Goal: Task Accomplishment & Management: Manage account settings

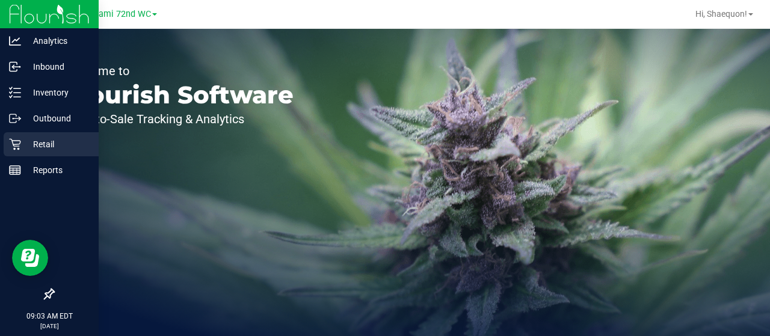
click at [46, 145] on p "Retail" at bounding box center [57, 144] width 72 height 14
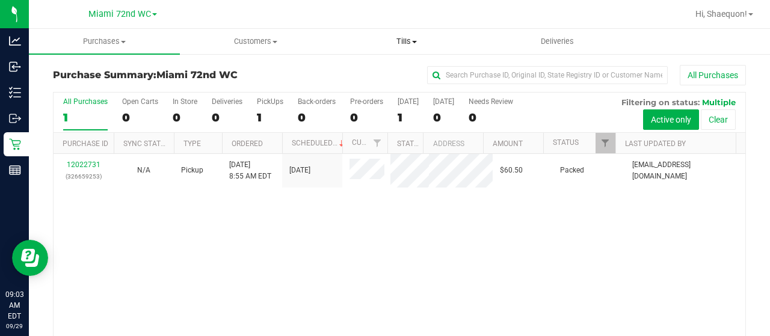
click at [417, 43] on span "Tills" at bounding box center [406, 41] width 150 height 11
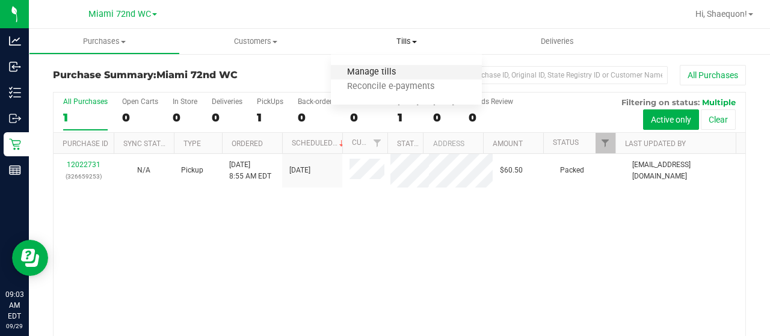
click at [399, 72] on span "Manage tills" at bounding box center [371, 72] width 81 height 10
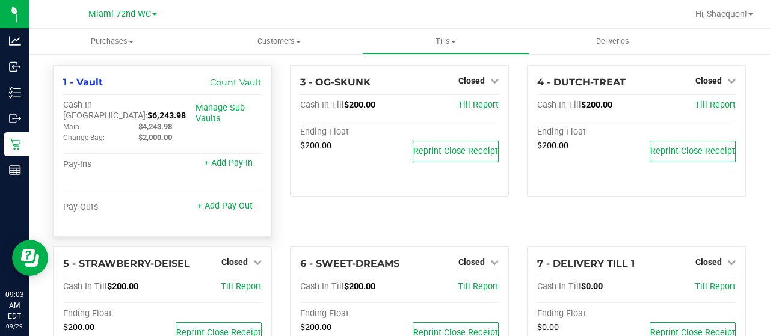
drag, startPoint x: 162, startPoint y: 103, endPoint x: 124, endPoint y: 102, distance: 38.5
click at [124, 102] on div "Cash In Vault: $6,243.98" at bounding box center [129, 111] width 132 height 22
copy span "6,243.98"
click at [164, 85] on div "1 - Vault Count Vault" at bounding box center [162, 82] width 198 height 14
click at [455, 38] on span "Tills" at bounding box center [445, 41] width 165 height 11
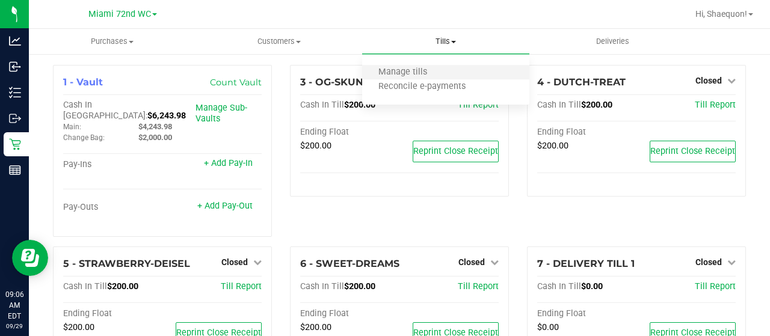
click at [445, 73] on li "Manage tills" at bounding box center [445, 73] width 167 height 14
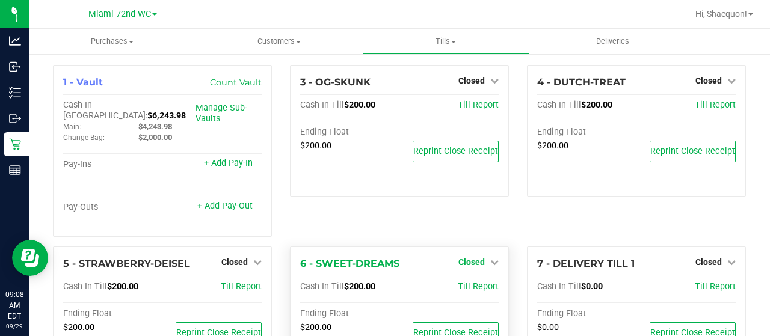
click at [490, 258] on icon at bounding box center [494, 262] width 8 height 8
click at [479, 282] on link "Open Till" at bounding box center [471, 287] width 32 height 10
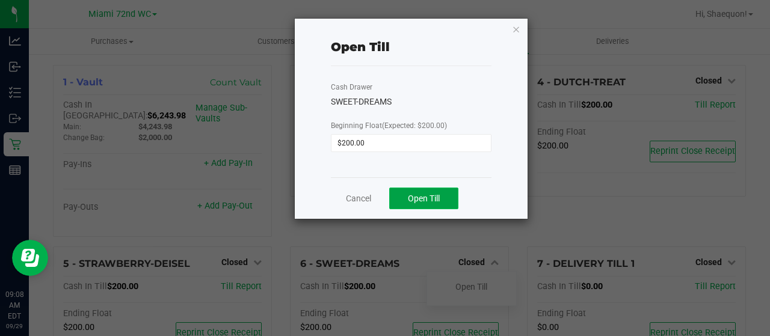
click at [444, 199] on button "Open Till" at bounding box center [423, 199] width 69 height 22
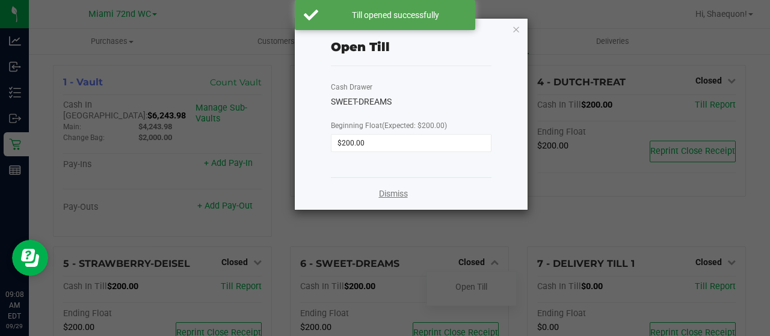
click at [402, 196] on link "Dismiss" at bounding box center [393, 194] width 29 height 13
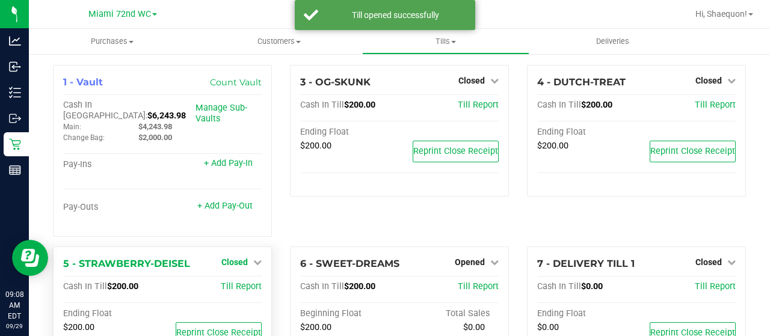
click at [256, 258] on icon at bounding box center [257, 262] width 8 height 8
click at [243, 282] on link "Open Till" at bounding box center [234, 287] width 32 height 10
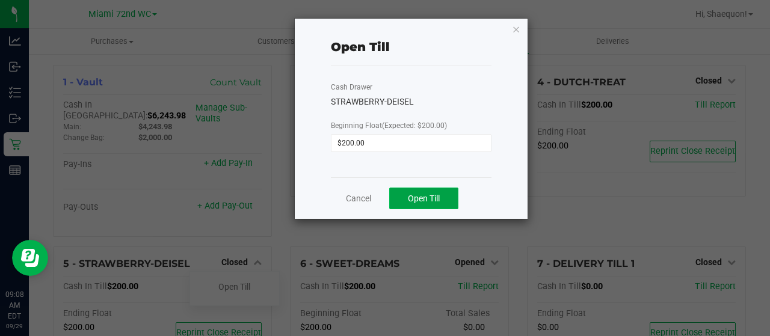
click at [418, 194] on span "Open Till" at bounding box center [424, 199] width 32 height 10
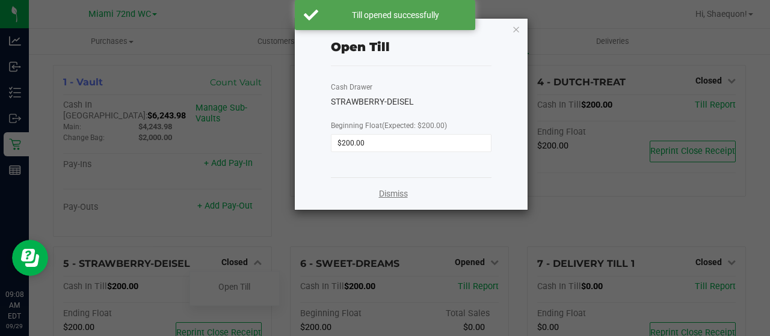
click at [396, 194] on link "Dismiss" at bounding box center [393, 194] width 29 height 13
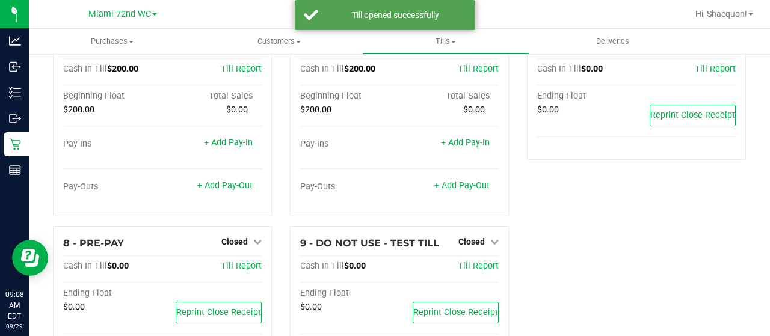
scroll to position [248, 0]
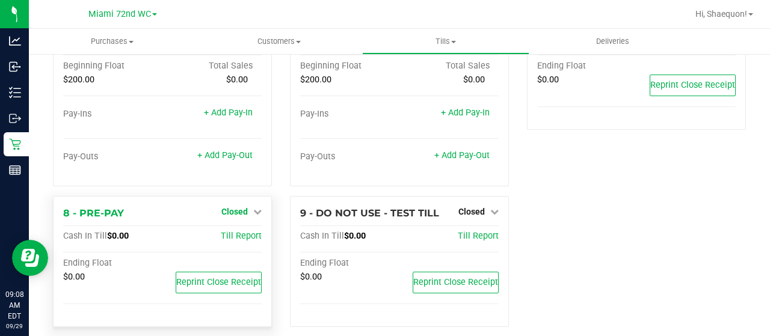
click at [255, 207] on icon at bounding box center [257, 211] width 8 height 8
click at [244, 231] on link "Open Till" at bounding box center [234, 236] width 32 height 10
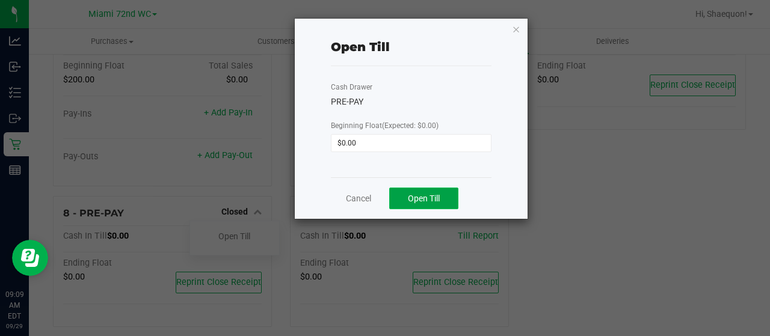
click at [426, 197] on span "Open Till" at bounding box center [424, 199] width 32 height 10
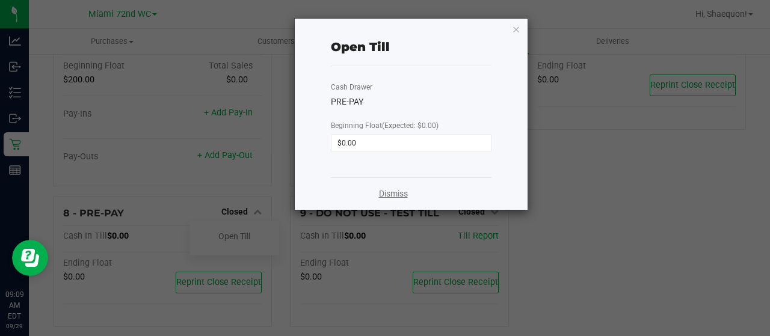
click at [394, 191] on link "Dismiss" at bounding box center [393, 194] width 29 height 13
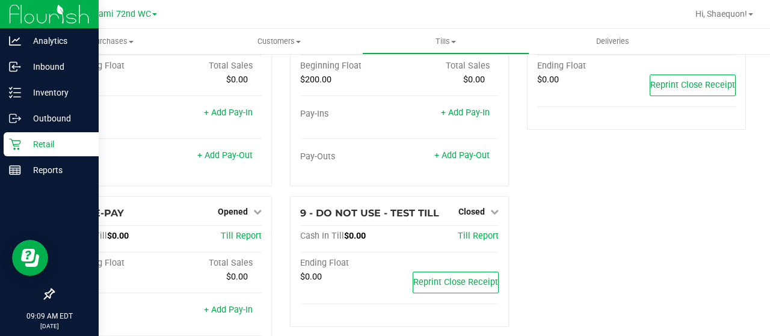
click at [16, 141] on icon at bounding box center [15, 144] width 12 height 12
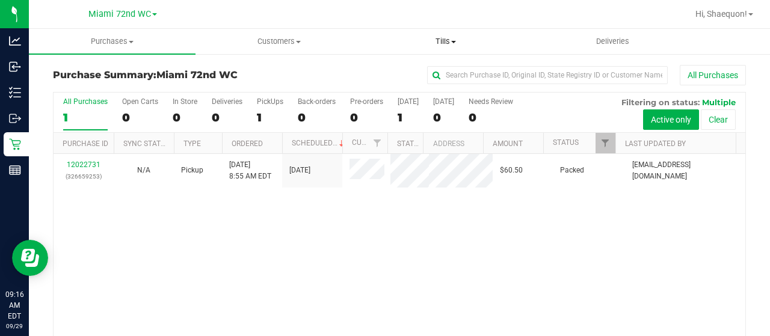
click at [451, 43] on span "Tills" at bounding box center [445, 41] width 165 height 11
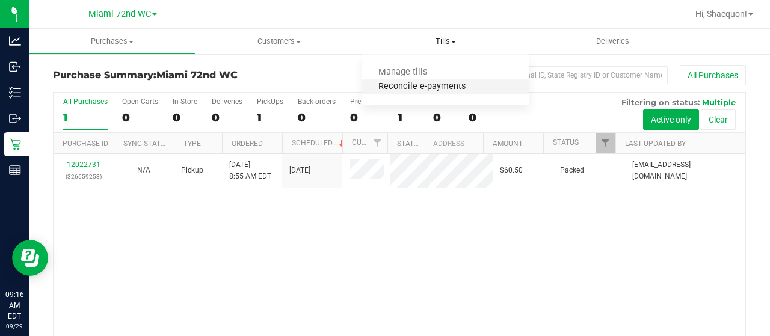
click at [439, 87] on span "Reconcile e-payments" at bounding box center [422, 87] width 120 height 10
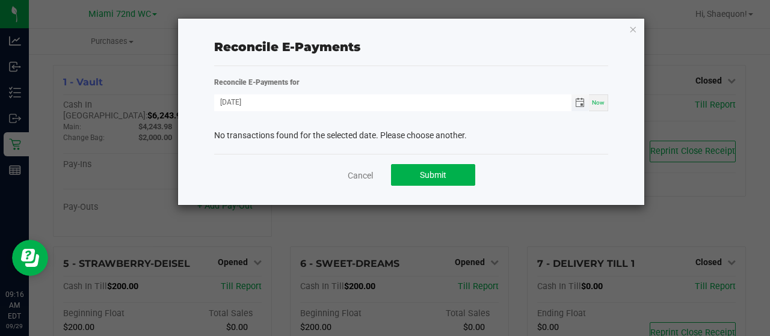
click at [578, 99] on span "Toggle calendar" at bounding box center [580, 103] width 10 height 10
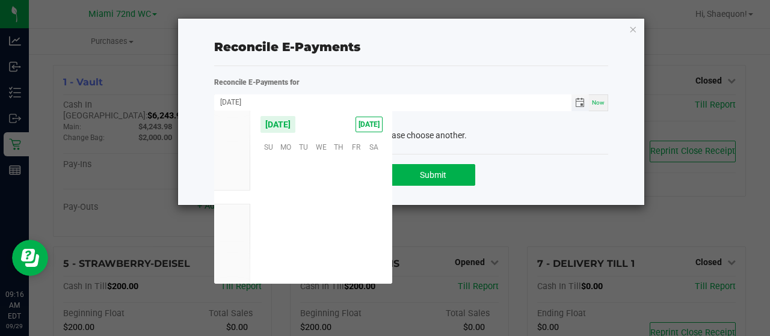
scroll to position [194984, 0]
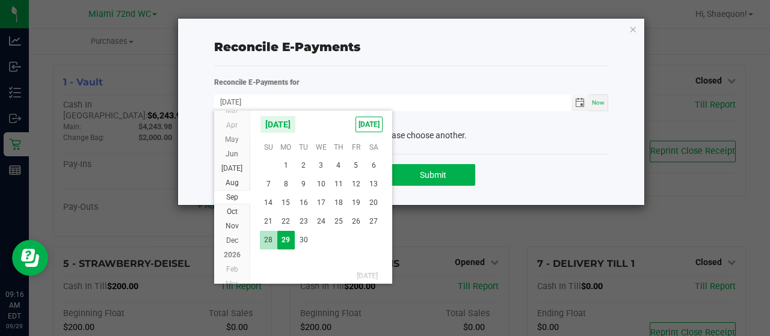
click at [271, 239] on span "28" at bounding box center [268, 240] width 17 height 19
type input "[DATE]"
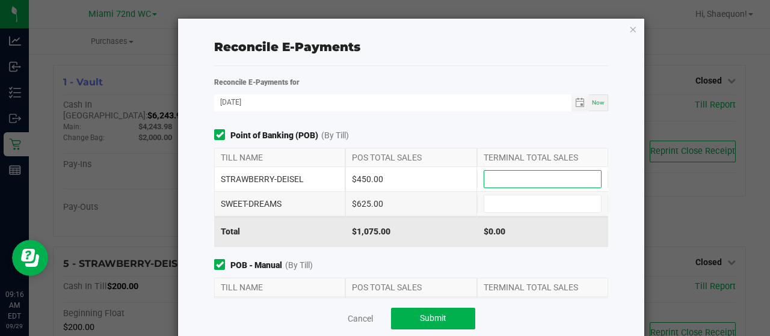
click at [510, 176] on input at bounding box center [542, 179] width 117 height 17
type input "$450.00"
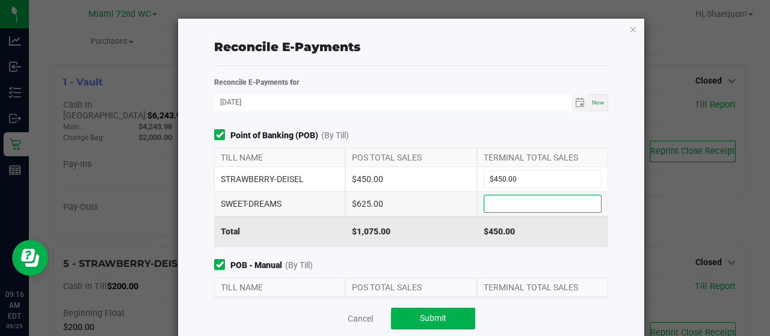
click at [500, 204] on input at bounding box center [542, 203] width 117 height 17
type input "$625.00"
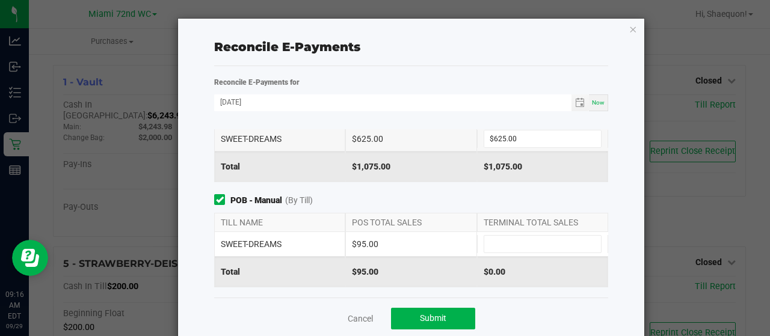
scroll to position [87, 0]
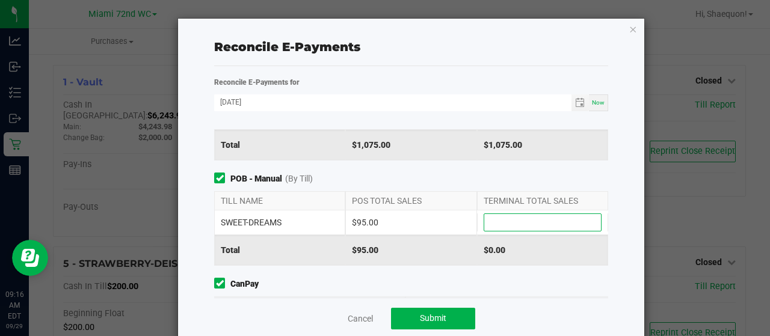
click at [531, 223] on input at bounding box center [542, 222] width 117 height 17
type input "$95.00"
click at [619, 210] on div "Reconcile E-Payments Reconcile E-Payments for [DATE] Now Point of Banking (POB)…" at bounding box center [411, 184] width 466 height 330
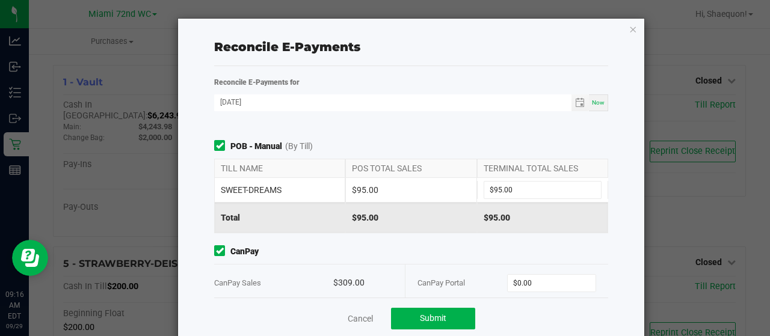
scroll to position [132, 0]
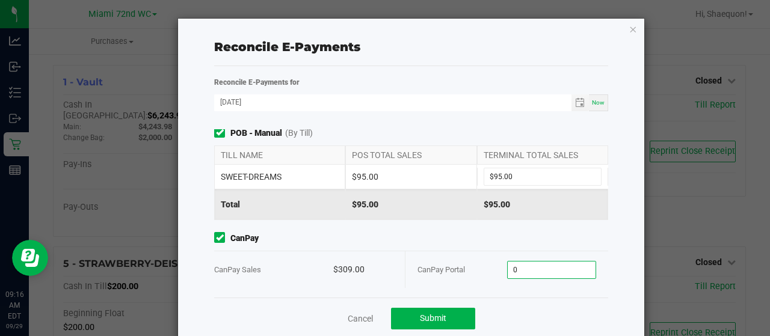
click at [536, 270] on input "0" at bounding box center [551, 270] width 88 height 17
type input "$309.00"
click at [565, 325] on div "Cancel Submit" at bounding box center [411, 318] width 394 height 41
click at [437, 318] on span "Submit" at bounding box center [433, 318] width 26 height 10
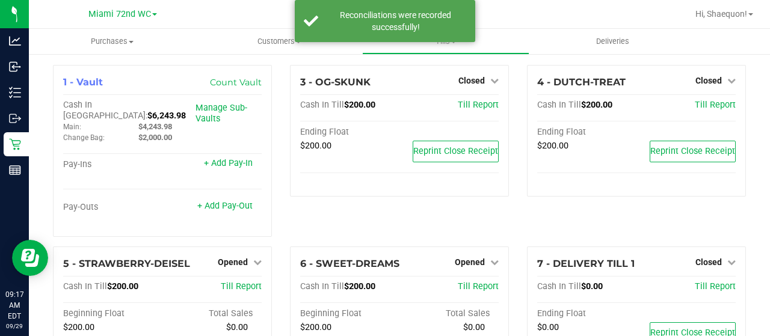
click at [412, 215] on div "3 - OG-SKUNK Closed Open Till Cash In Till $200.00 Till Report Ending Float $20…" at bounding box center [399, 156] width 237 height 182
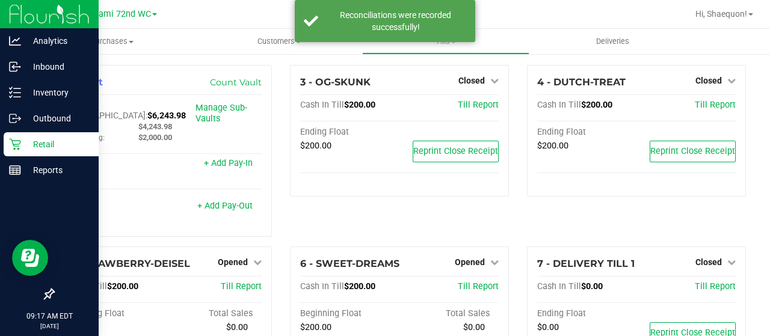
click at [34, 142] on p "Retail" at bounding box center [57, 144] width 72 height 14
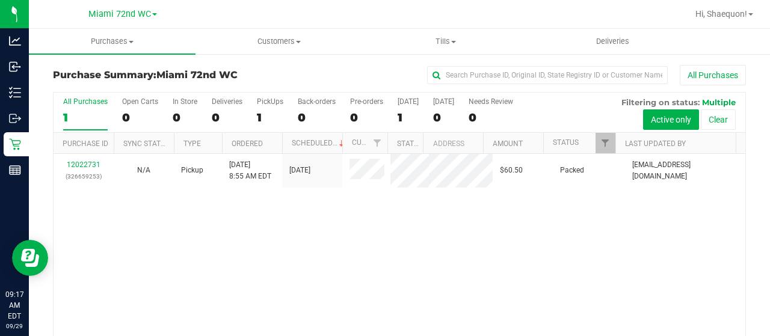
click at [422, 228] on div "12022731 (326659253) N/A Pickup [DATE] 8:55 AM EDT 9/29/2025 $60.50 Packed [EMA…" at bounding box center [399, 260] width 691 height 212
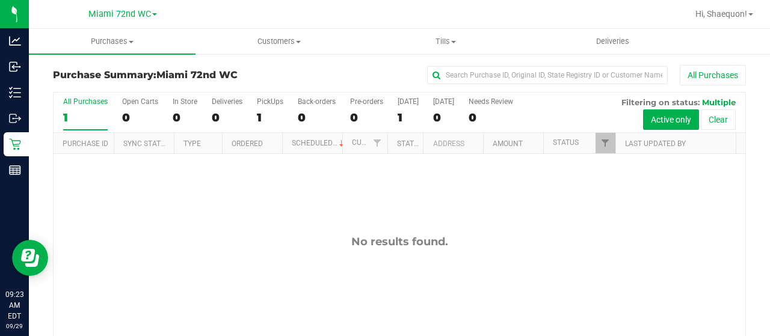
click at [223, 177] on div "No results found." at bounding box center [399, 300] width 691 height 293
